Goal: Obtain resource: Obtain resource

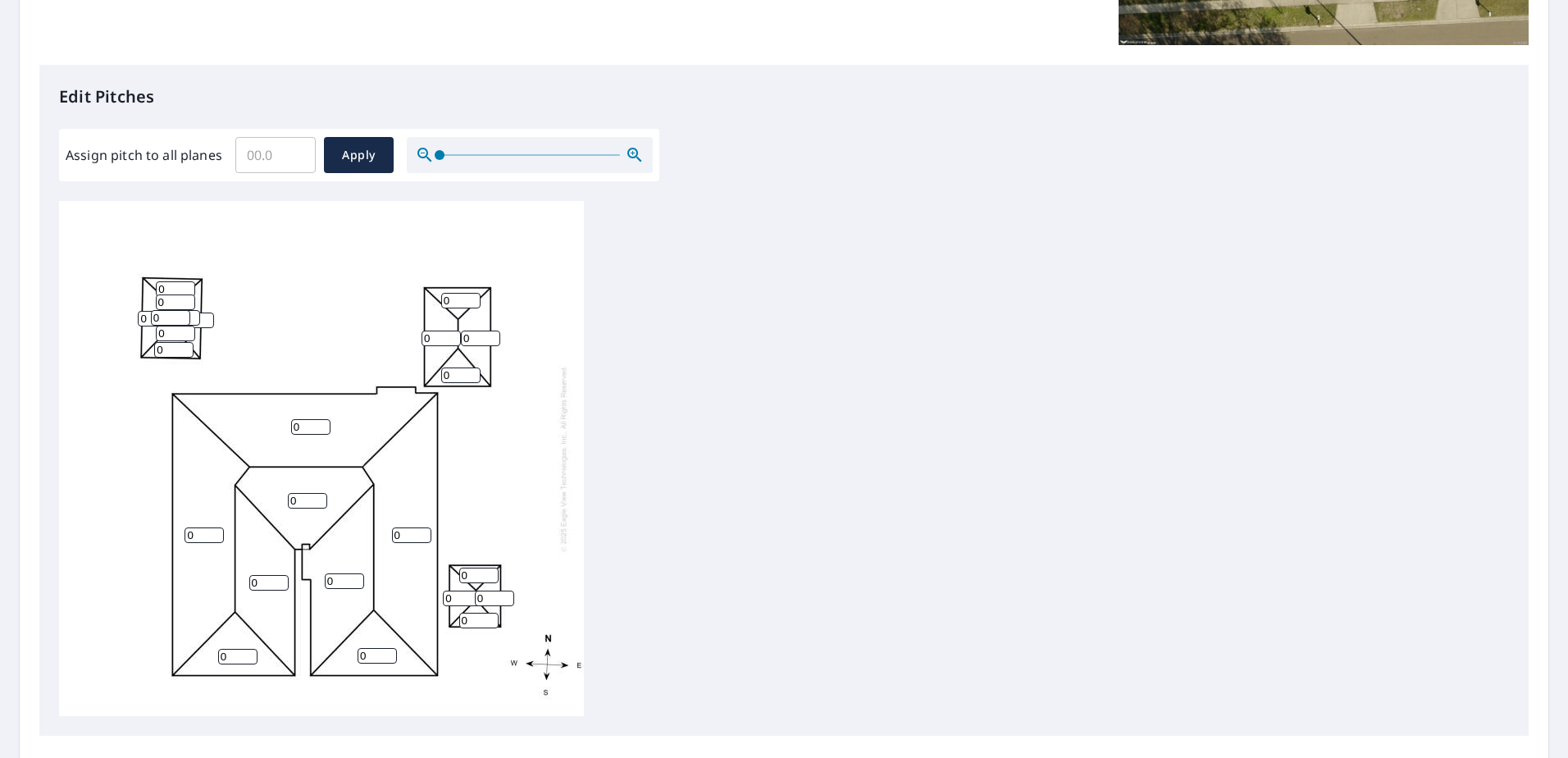
scroll to position [540, 0]
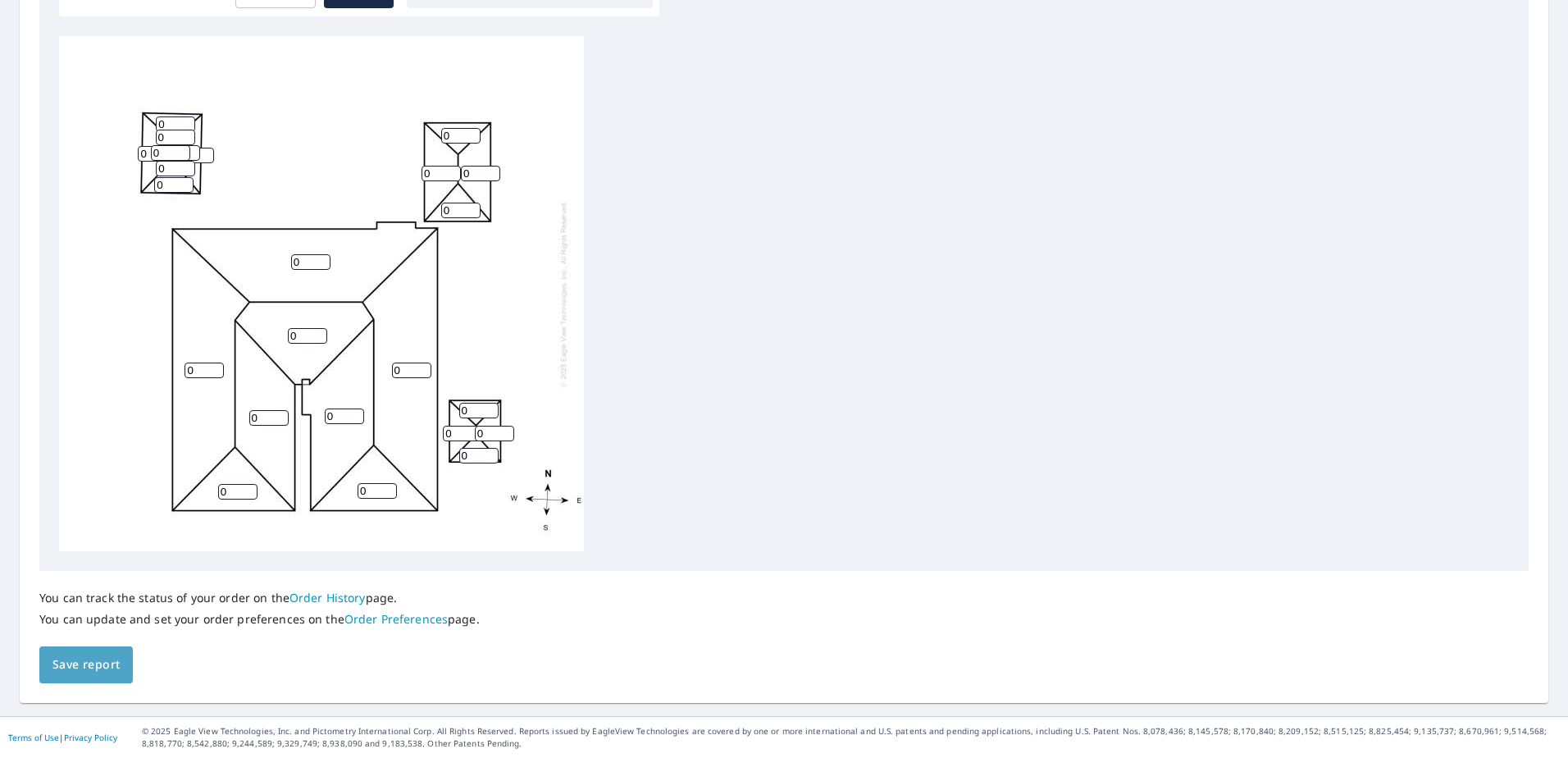
click at [84, 665] on span "Save report" at bounding box center [86, 664] width 67 height 20
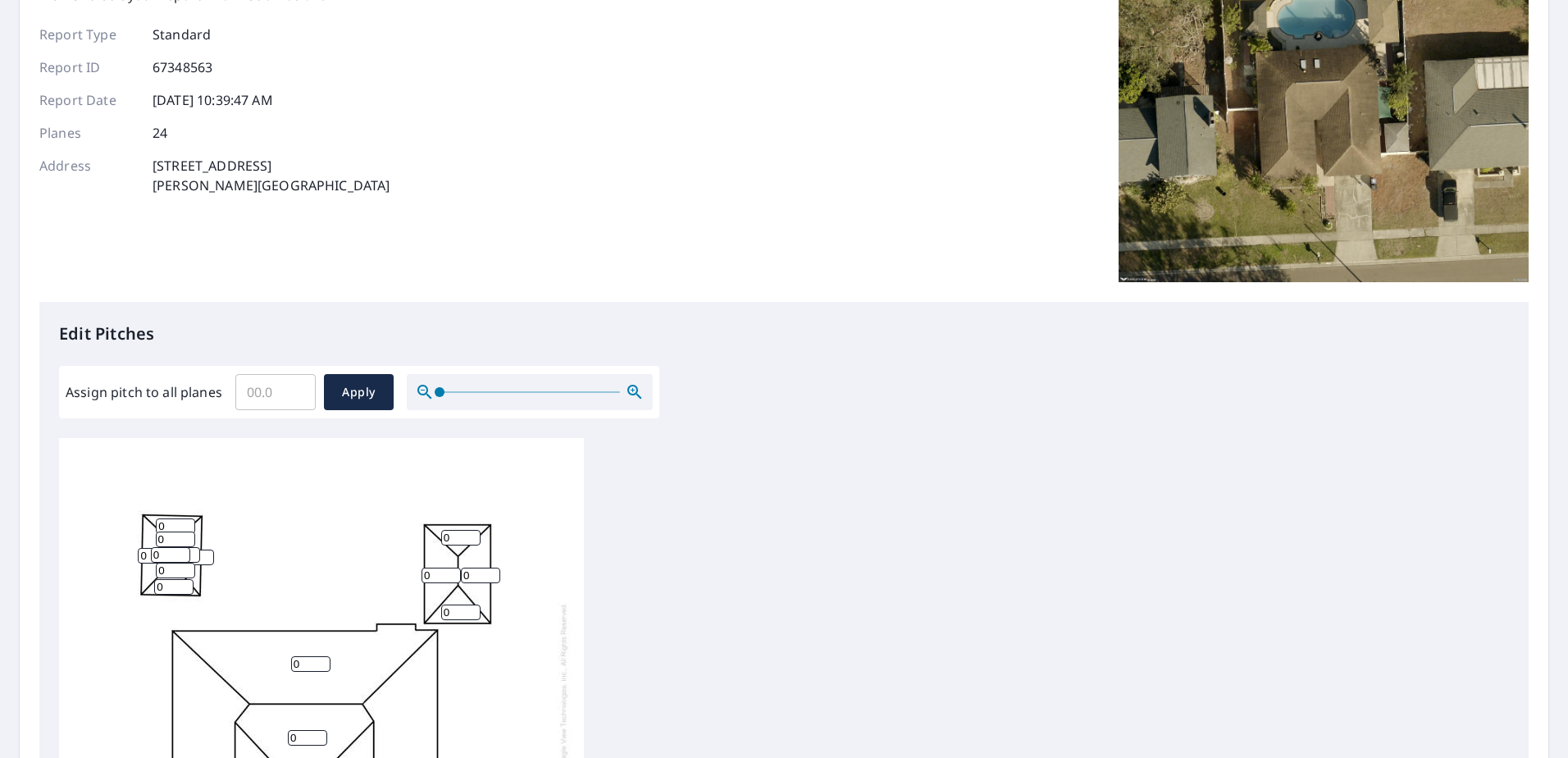
scroll to position [0, 0]
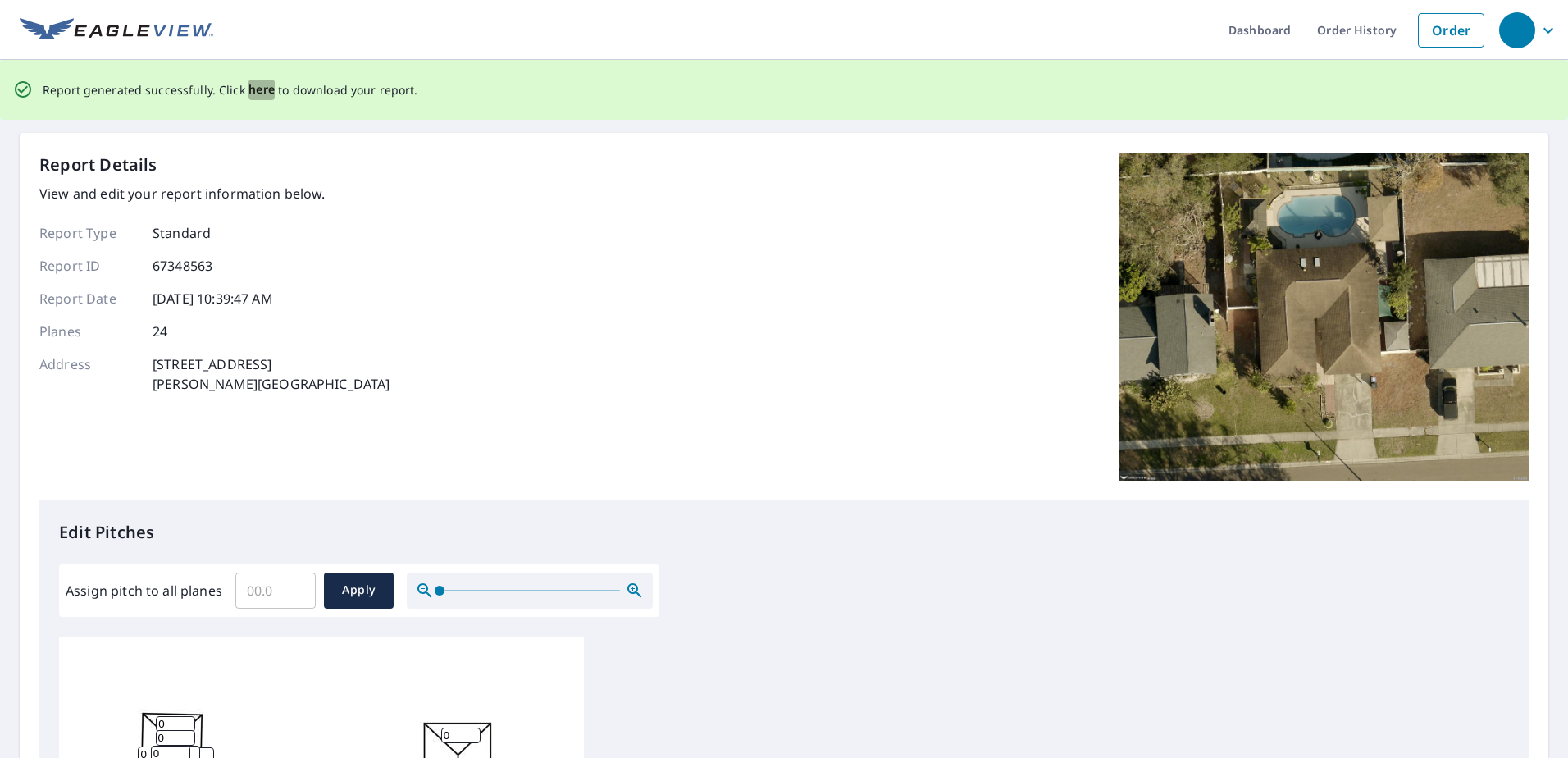
click at [261, 86] on span "here" at bounding box center [262, 89] width 27 height 20
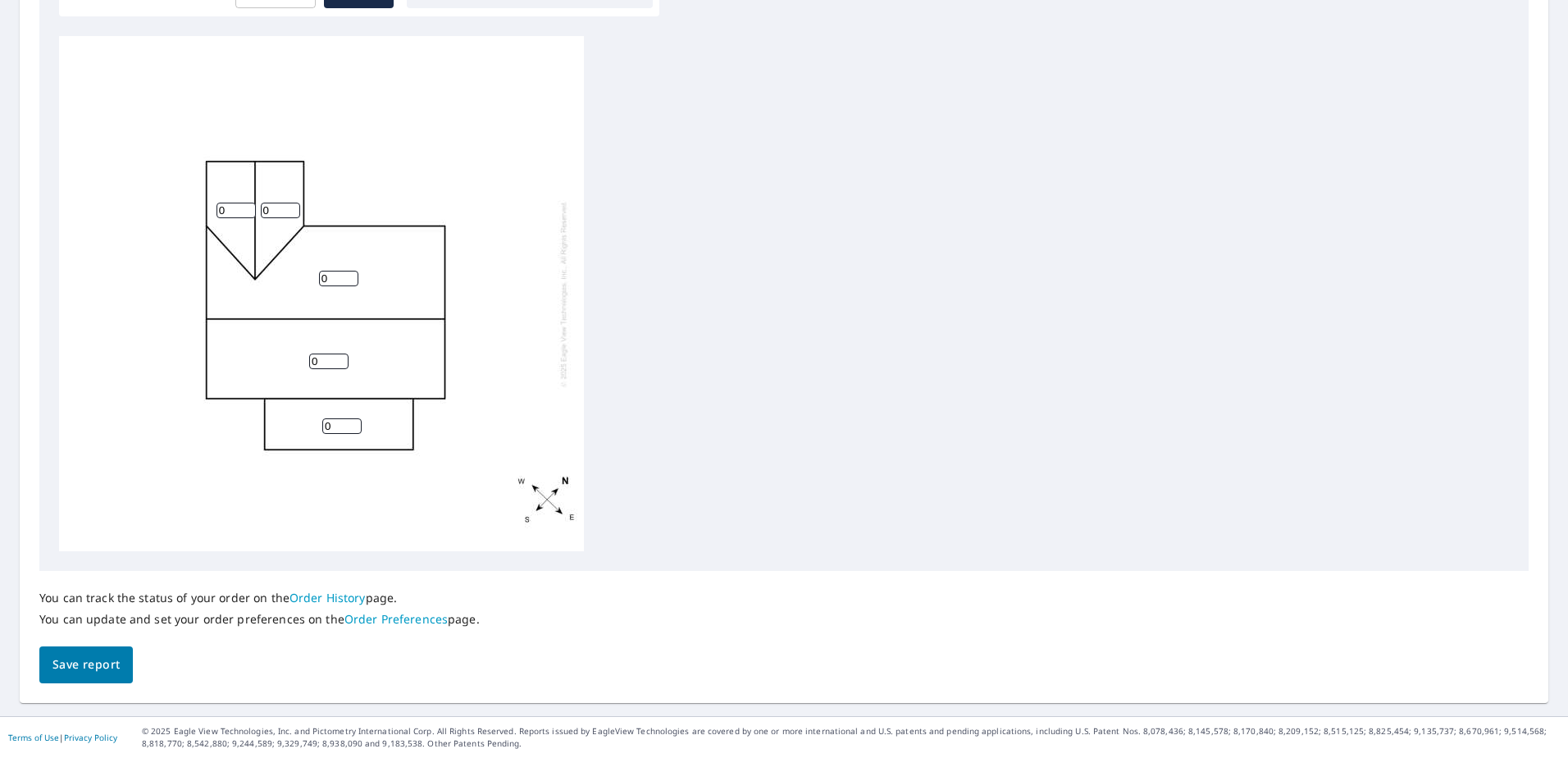
click at [98, 654] on span "Save report" at bounding box center [86, 664] width 67 height 20
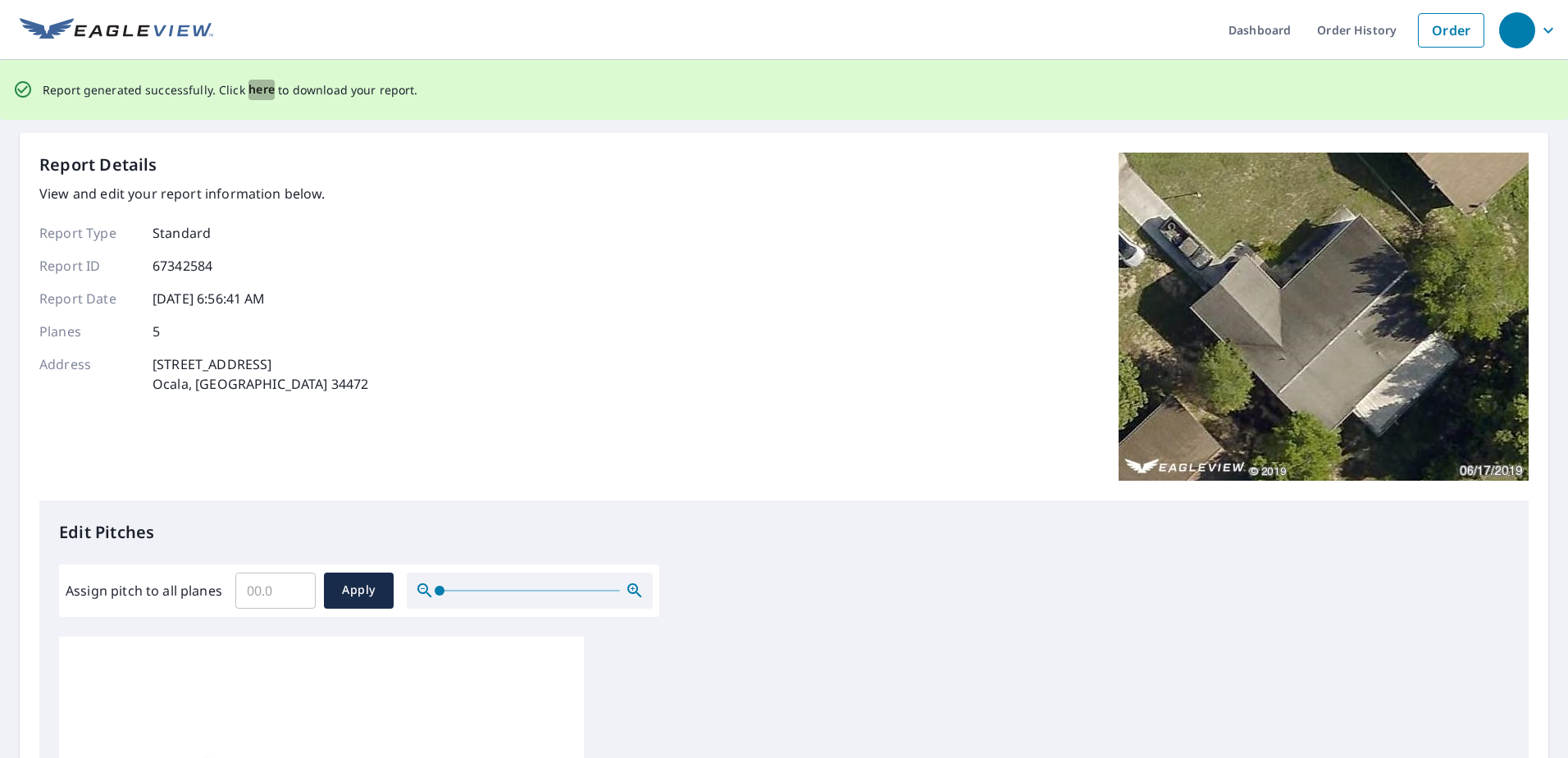
click at [255, 94] on span "here" at bounding box center [262, 89] width 27 height 20
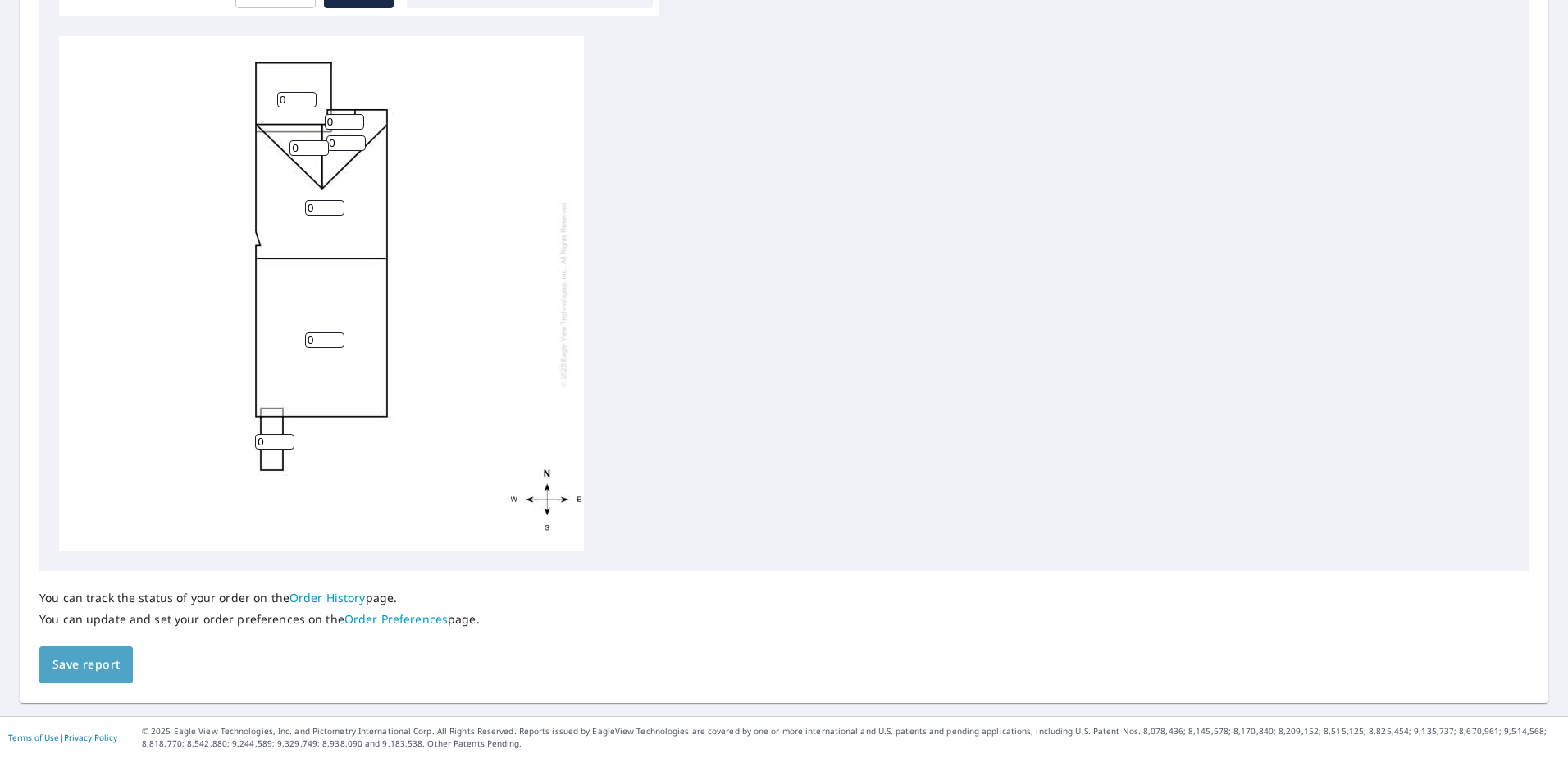
click at [105, 659] on span "Save report" at bounding box center [86, 664] width 67 height 20
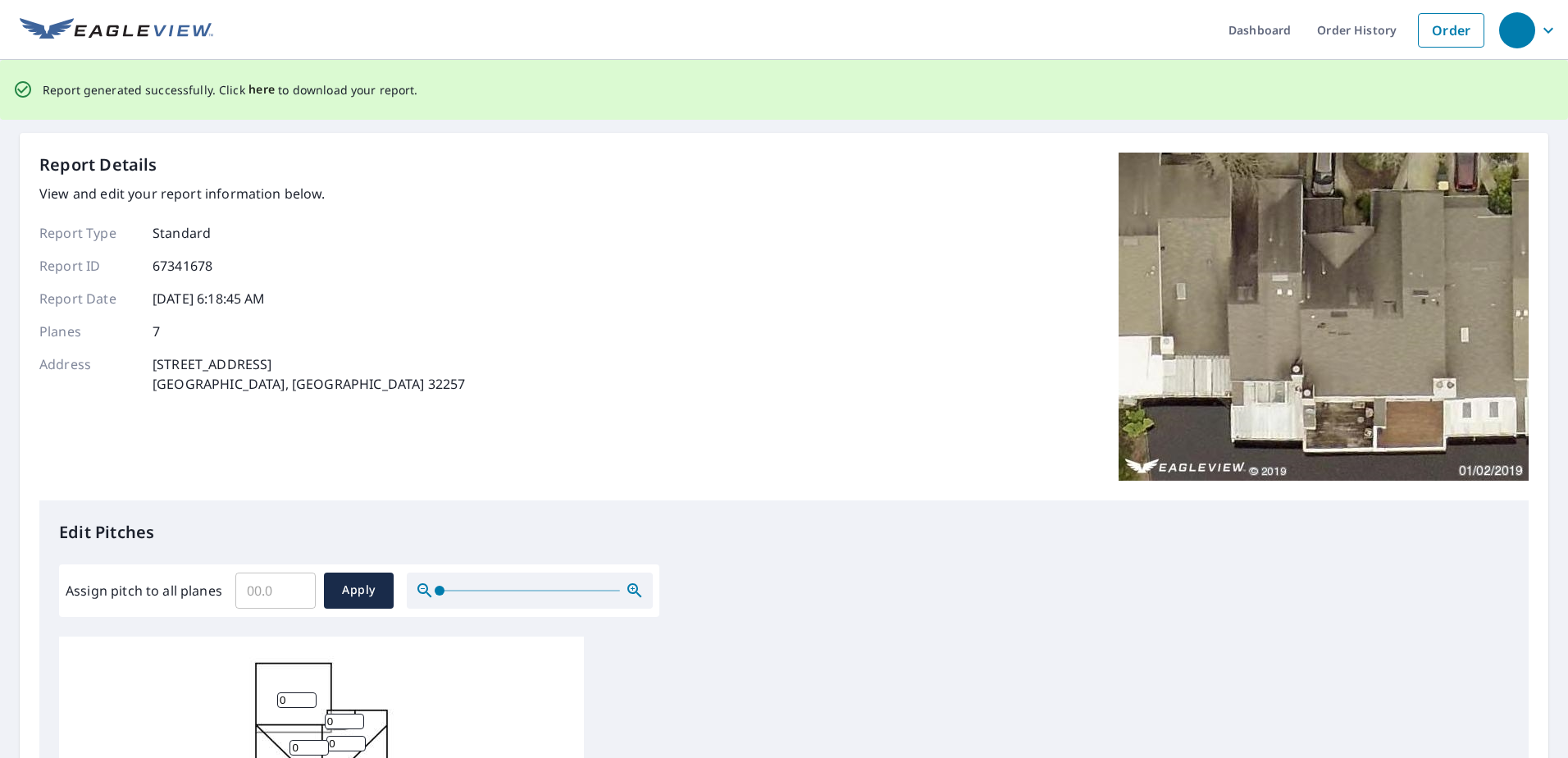
click at [260, 89] on span "here" at bounding box center [262, 89] width 27 height 20
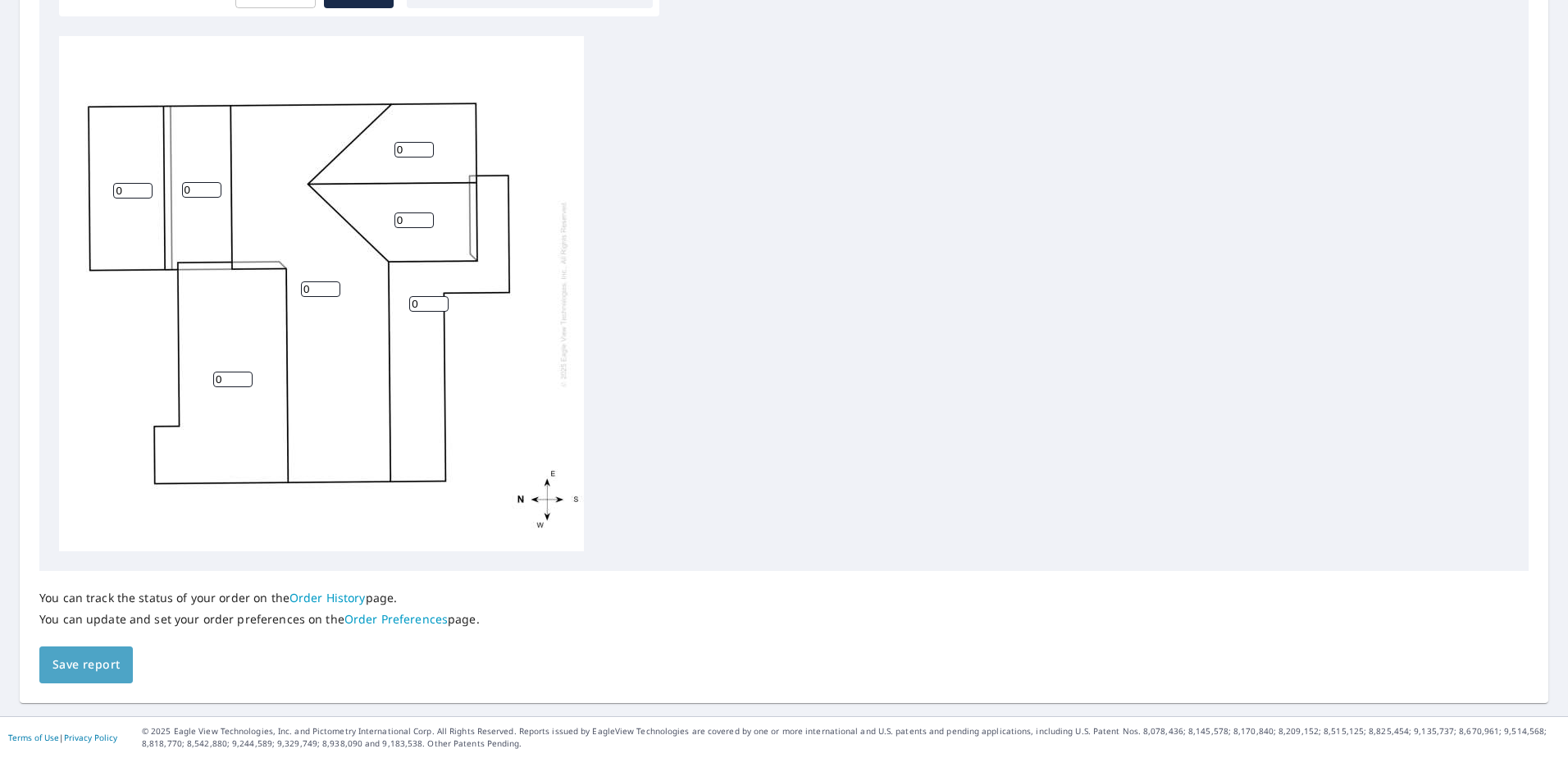
drag, startPoint x: 109, startPoint y: 657, endPoint x: 175, endPoint y: 657, distance: 66.0
click at [110, 657] on span "Save report" at bounding box center [86, 664] width 67 height 20
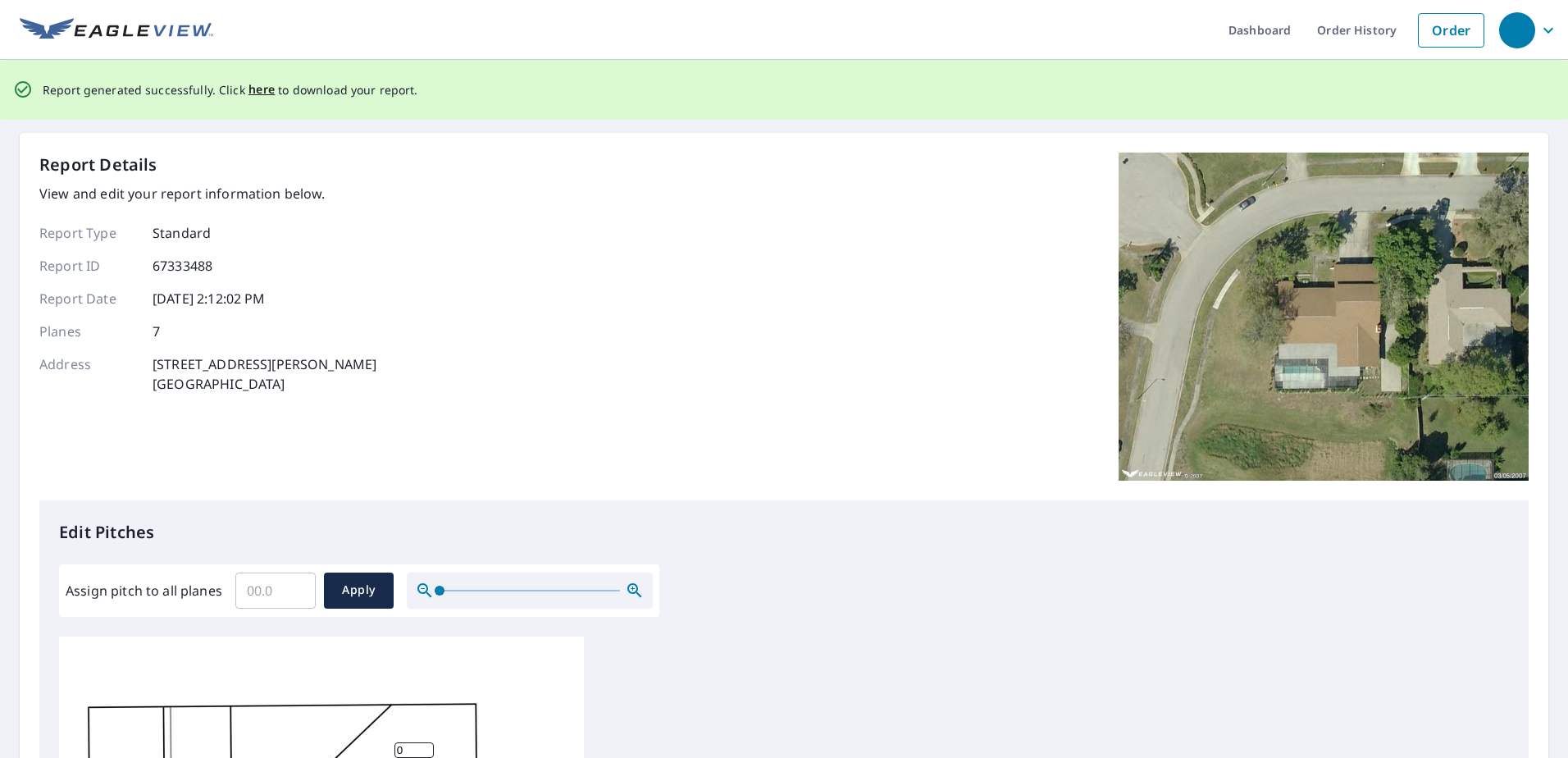
drag, startPoint x: 573, startPoint y: 183, endPoint x: 529, endPoint y: 172, distance: 45.4
click at [572, 184] on div "Report Details View and edit your report information below. Report Type Standar…" at bounding box center [784, 326] width 1489 height 348
click at [257, 95] on span "here" at bounding box center [262, 89] width 27 height 20
